Goal: Information Seeking & Learning: Learn about a topic

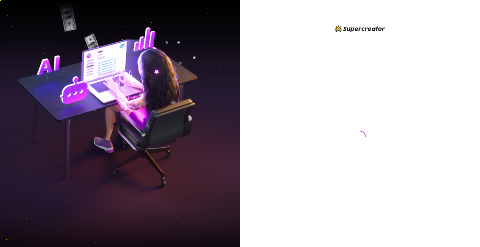
click at [284, 75] on div at bounding box center [360, 129] width 169 height 211
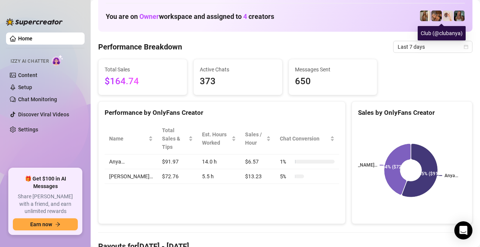
click at [432, 17] on img at bounding box center [437, 16] width 11 height 11
click at [443, 18] on img at bounding box center [448, 16] width 11 height 11
